Goal: Information Seeking & Learning: Find specific fact

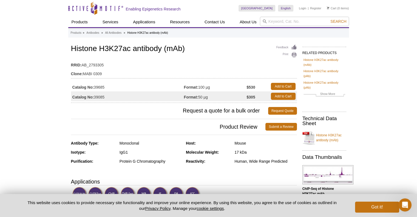
click at [102, 86] on td "Catalog No: 39685" at bounding box center [127, 87] width 113 height 10
copy td "39685"
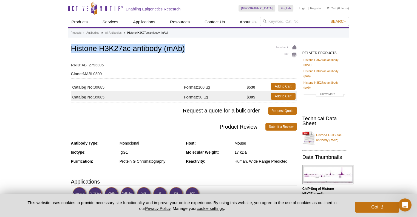
drag, startPoint x: 72, startPoint y: 48, endPoint x: 192, endPoint y: 49, distance: 119.9
click at [192, 49] on h1 "Histone H3K27ac antibody (mAb)" at bounding box center [184, 48] width 226 height 9
copy h1 "Histone H3K27ac antibody (mAb)"
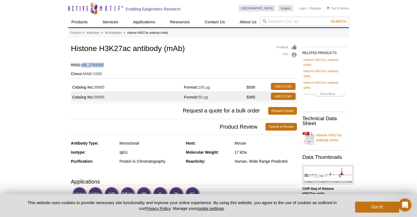
drag, startPoint x: 83, startPoint y: 64, endPoint x: 104, endPoint y: 63, distance: 21.2
click at [104, 63] on td "RRID: AB_2793305" at bounding box center [184, 63] width 226 height 9
copy td "AB_2793305"
click at [128, 69] on td "Clone: MABI 0309" at bounding box center [184, 72] width 226 height 9
click at [106, 49] on h1 "Histone H3K27ac antibody (mAb)" at bounding box center [184, 48] width 226 height 9
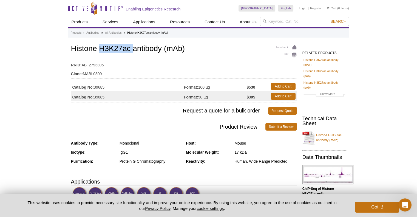
click at [106, 49] on h1 "Histone H3K27ac antibody (mAb)" at bounding box center [184, 48] width 226 height 9
copy h1 "Histone H3K27ac antibody (mAb)"
click at [132, 52] on h1 "Histone H3K27ac antibody (mAb)" at bounding box center [184, 48] width 226 height 9
drag, startPoint x: 161, startPoint y: 49, endPoint x: 67, endPoint y: 43, distance: 94.4
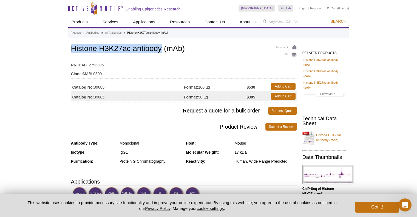
copy h1 "Histone H3K27ac antibody"
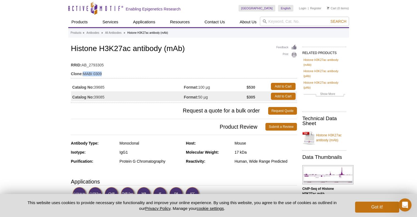
drag, startPoint x: 83, startPoint y: 73, endPoint x: 105, endPoint y: 69, distance: 22.0
click at [105, 69] on td "Clone: MABI 0309" at bounding box center [184, 72] width 226 height 9
copy td "MABI 0309"
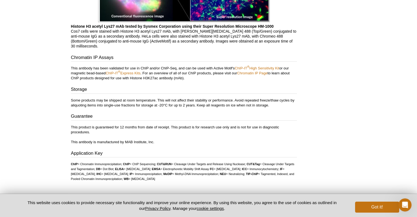
scroll to position [1665, 0]
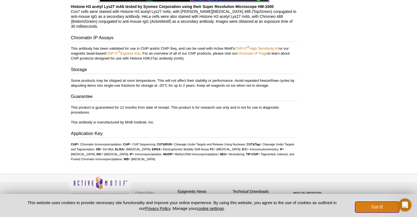
click at [377, 209] on button "Got it!" at bounding box center [377, 207] width 44 height 11
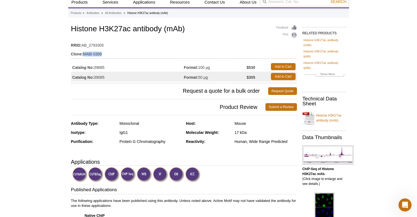
scroll to position [0, 0]
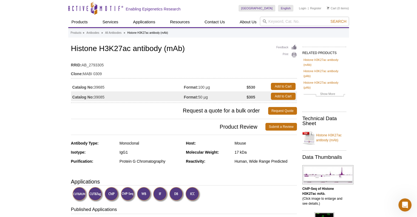
click at [102, 88] on td "Catalog No: 39685" at bounding box center [127, 87] width 113 height 10
copy td "39685"
drag, startPoint x: 83, startPoint y: 73, endPoint x: 103, endPoint y: 74, distance: 19.5
click at [103, 74] on td "Clone: MABI 0309" at bounding box center [184, 72] width 226 height 9
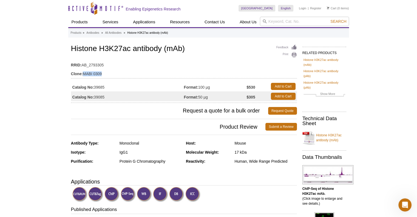
copy td "MABI 0309"
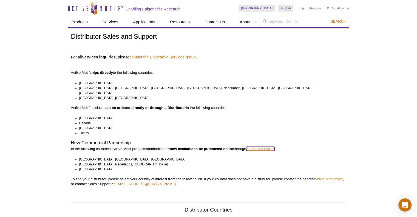
click at [256, 147] on link "Antibodies Online" at bounding box center [260, 149] width 28 height 4
